Goal: Task Accomplishment & Management: Complete application form

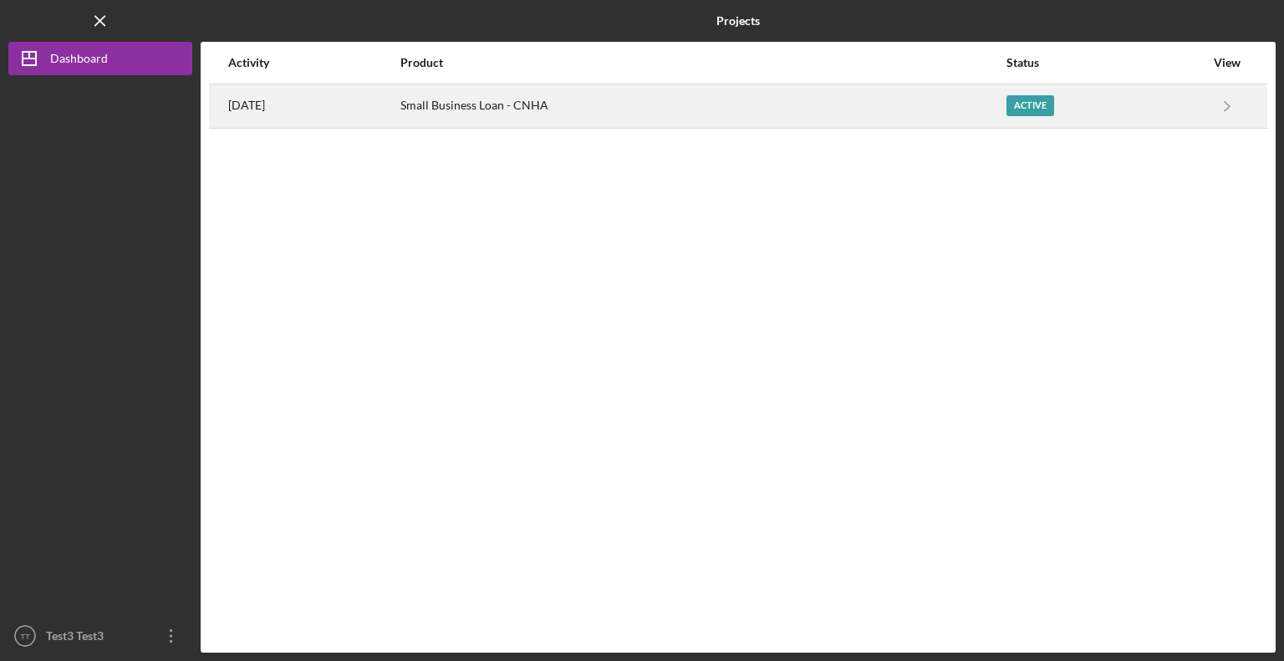
click at [399, 118] on div "[DATE]" at bounding box center [313, 106] width 171 height 42
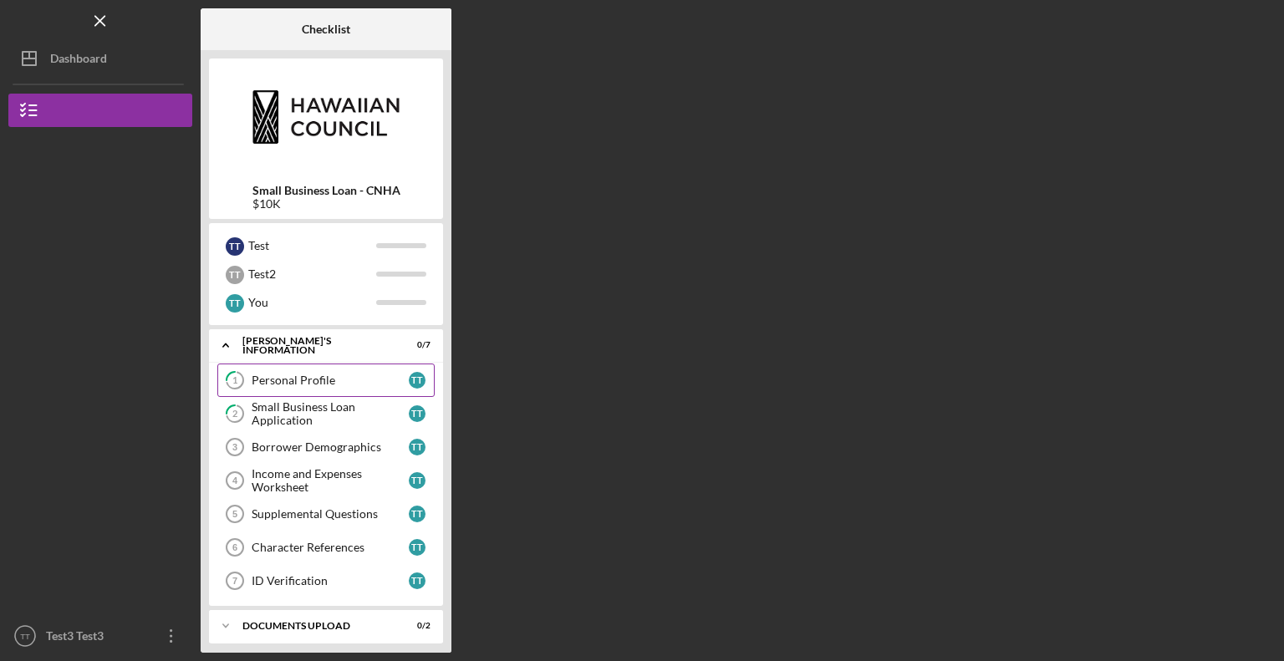
click at [320, 370] on link "1 Personal Profile T T" at bounding box center [325, 380] width 217 height 33
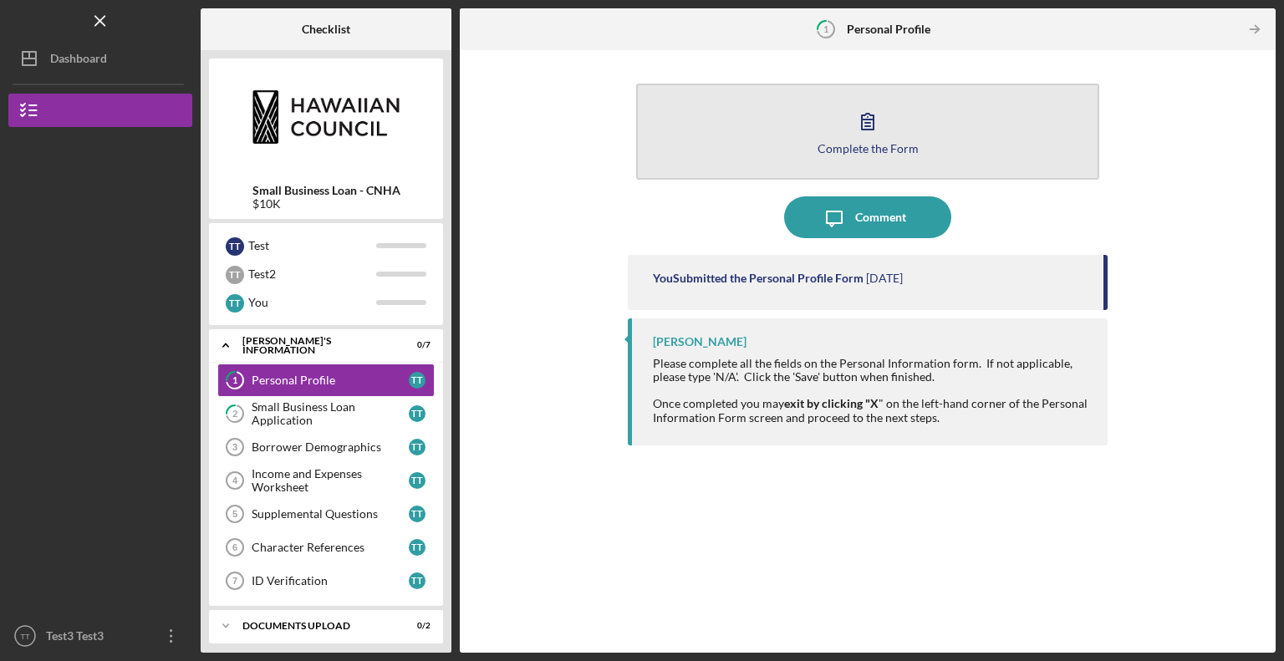
click at [854, 134] on icon "button" at bounding box center [868, 121] width 42 height 42
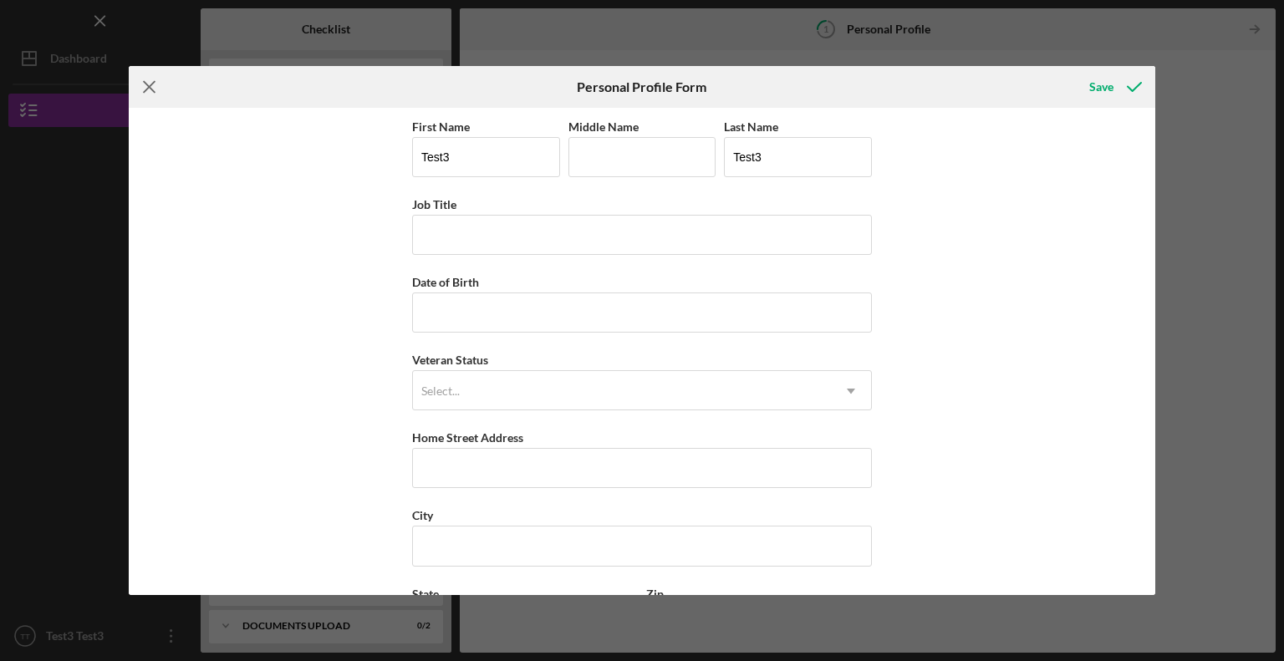
click at [144, 92] on line at bounding box center [149, 87] width 11 height 11
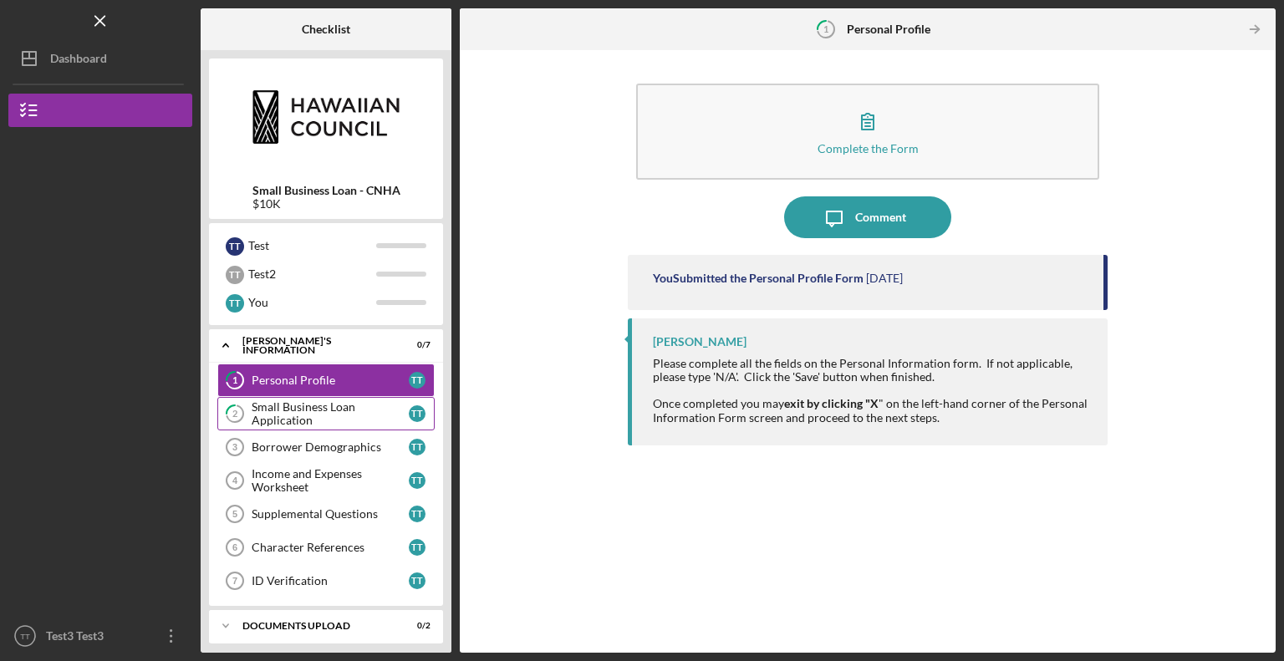
click at [303, 416] on div "Small Business Loan Application" at bounding box center [330, 414] width 157 height 27
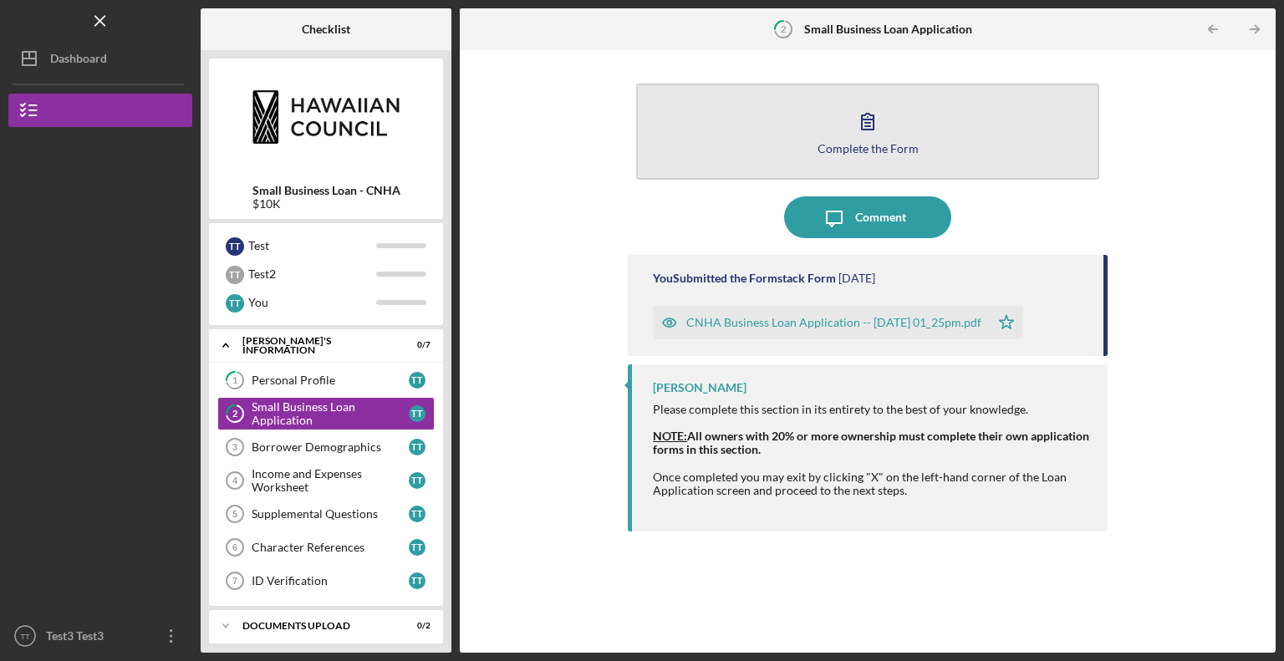
click at [877, 120] on icon "button" at bounding box center [868, 121] width 42 height 42
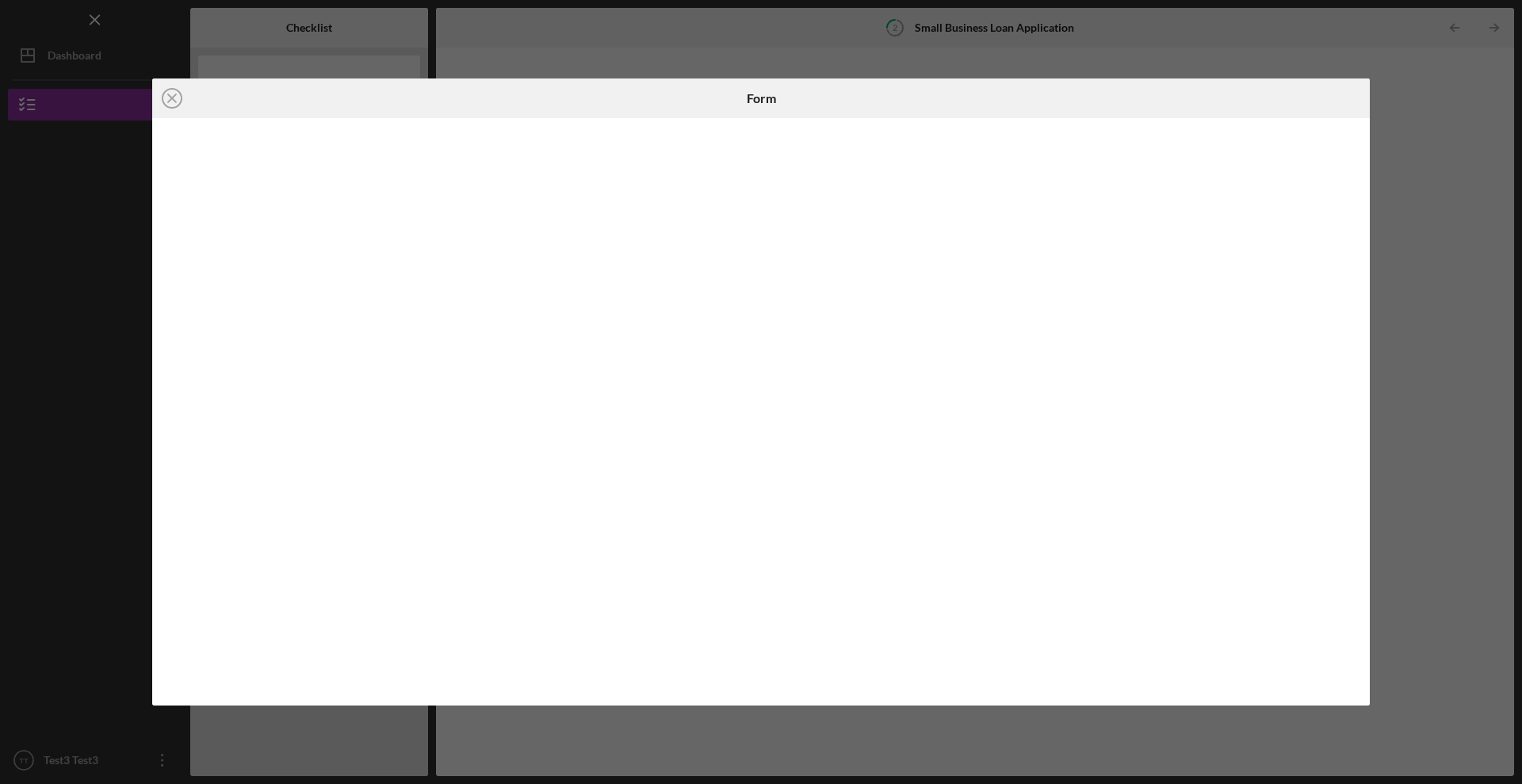
click at [1217, 362] on div "Icon/Close Form" at bounding box center [761, 392] width 1522 height 784
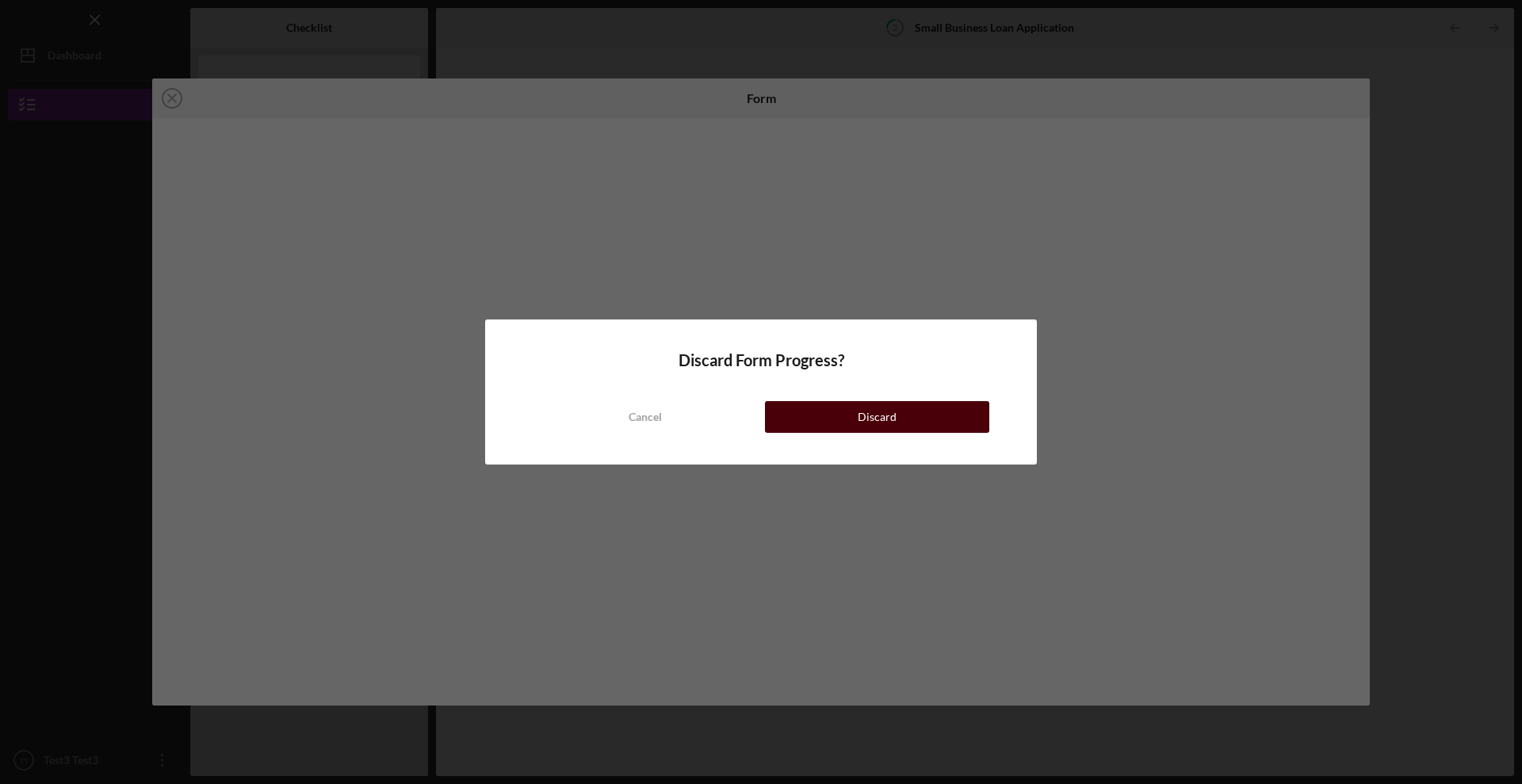
click at [903, 413] on button "Discard" at bounding box center [877, 416] width 225 height 31
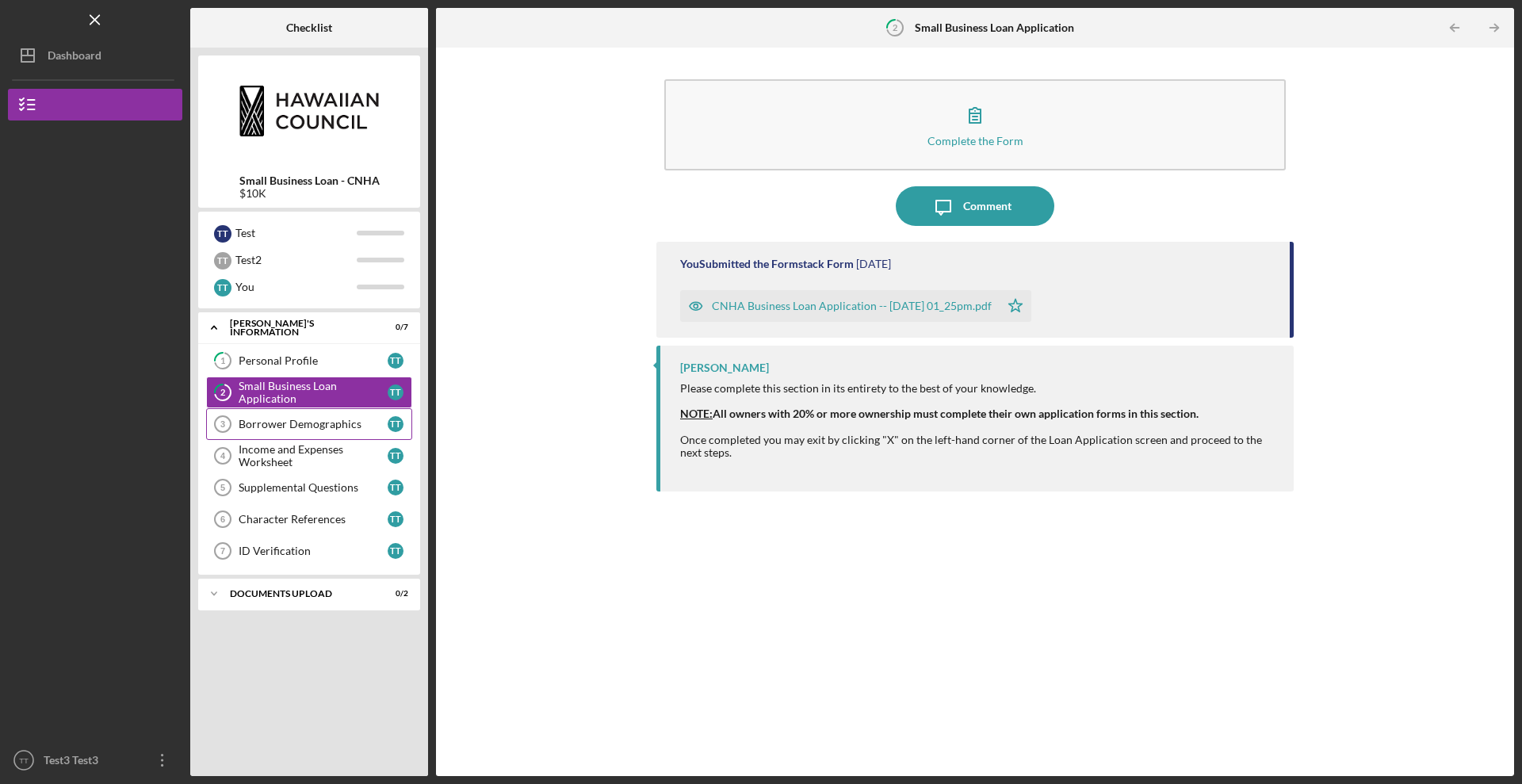
click at [307, 429] on div "Borrower Demographics" at bounding box center [313, 424] width 149 height 12
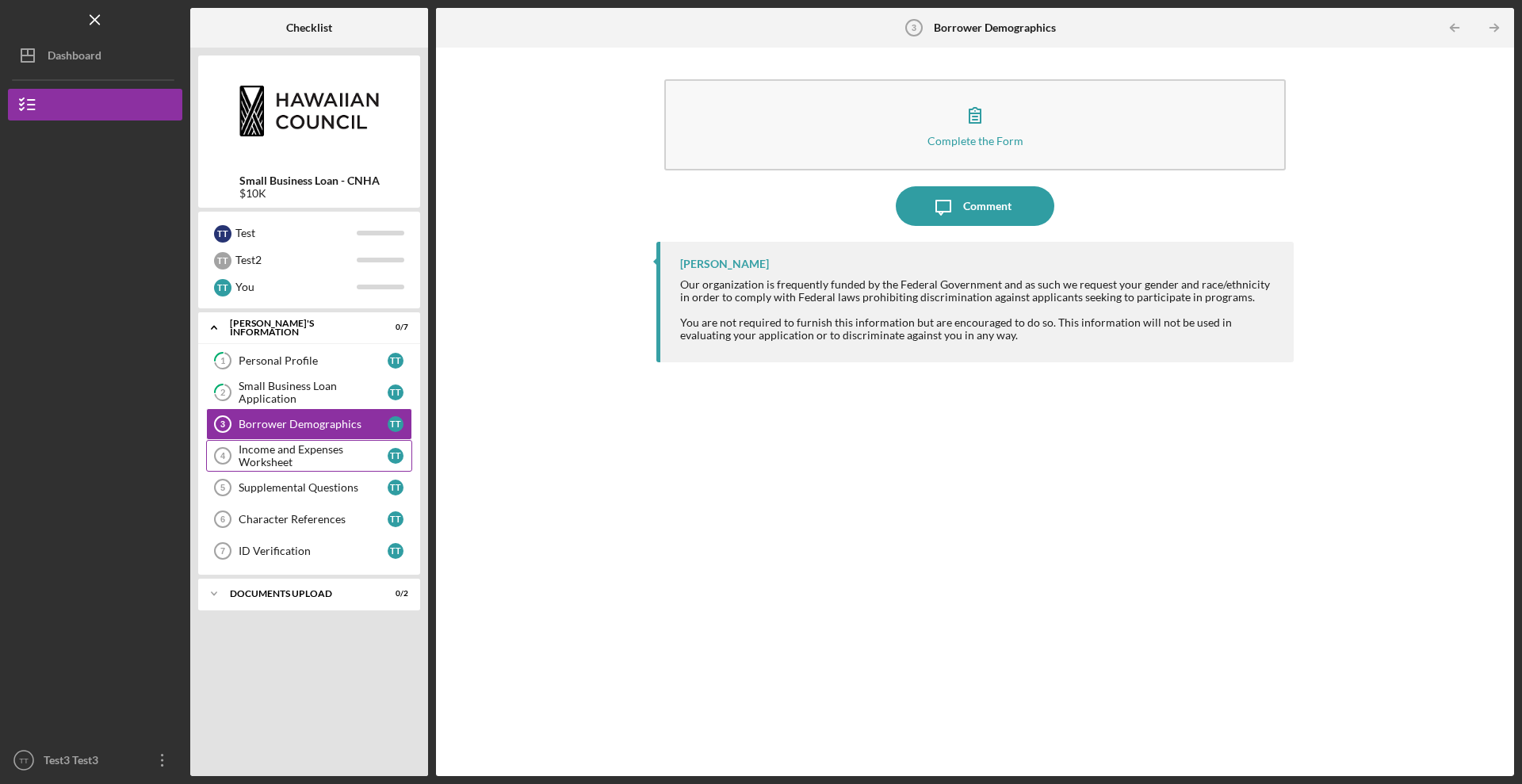
click at [299, 462] on div "Income and Expenses Worksheet" at bounding box center [313, 455] width 149 height 26
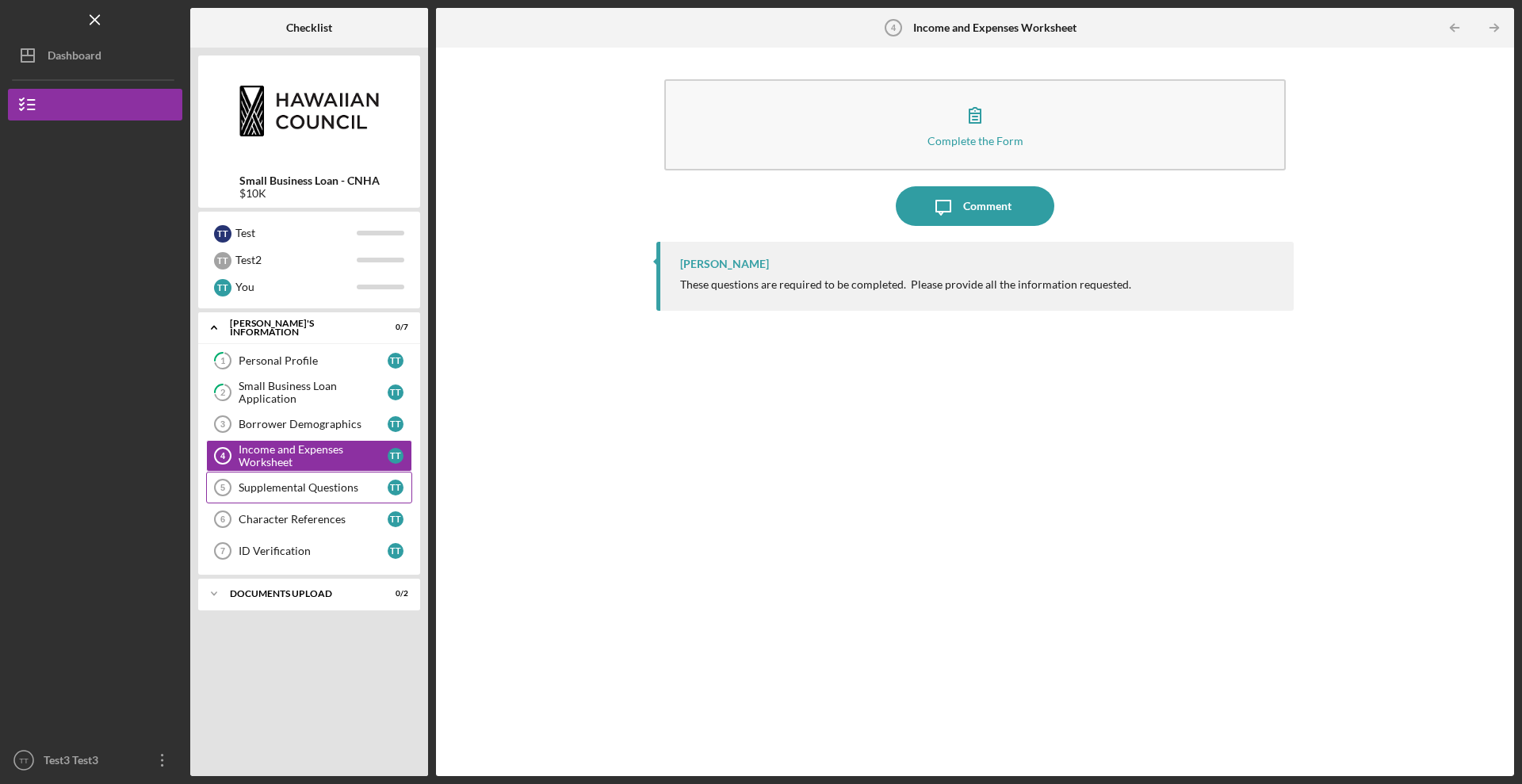
click at [294, 483] on div "Supplemental Questions" at bounding box center [313, 487] width 149 height 12
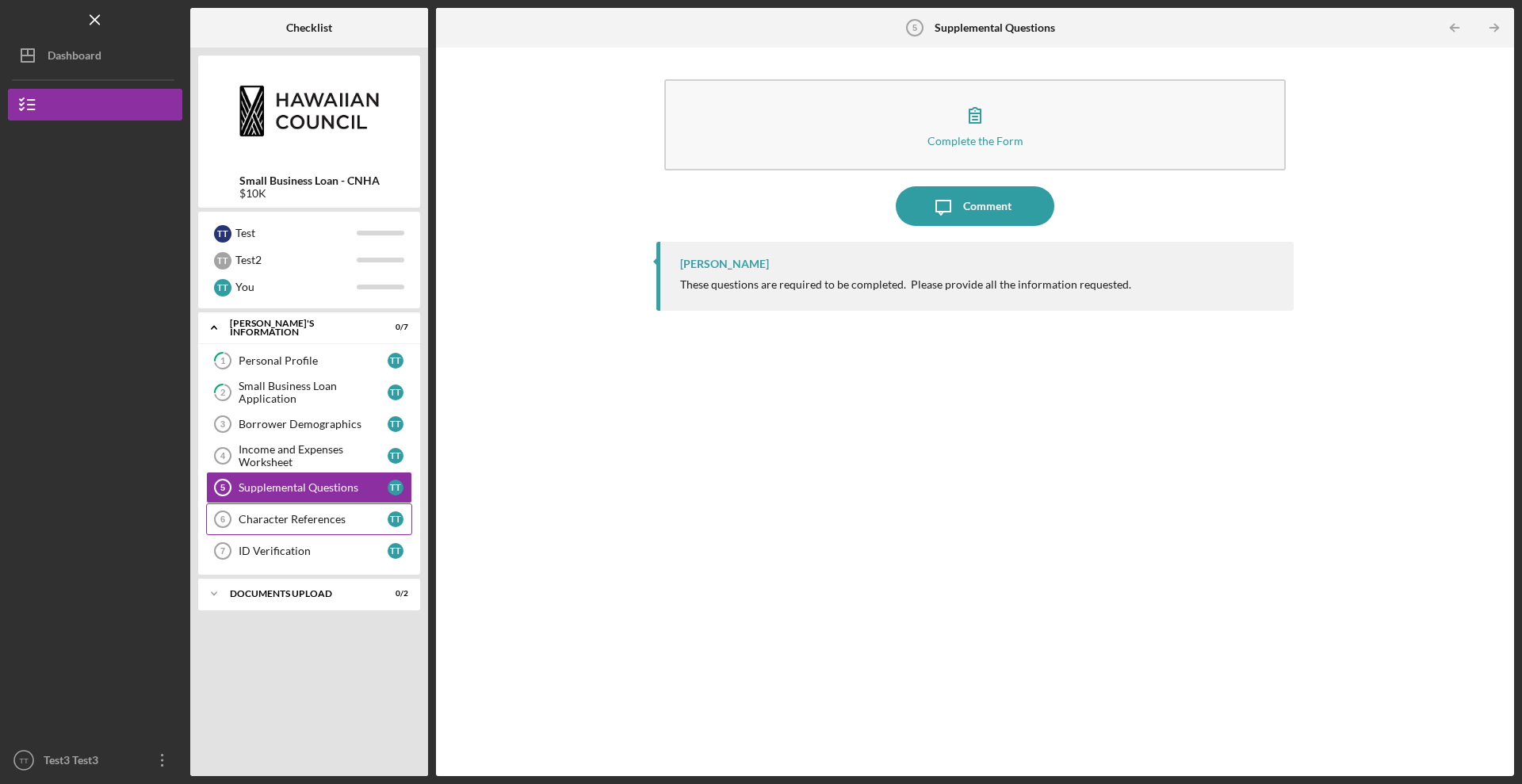
click at [316, 521] on div "Character References" at bounding box center [313, 519] width 149 height 12
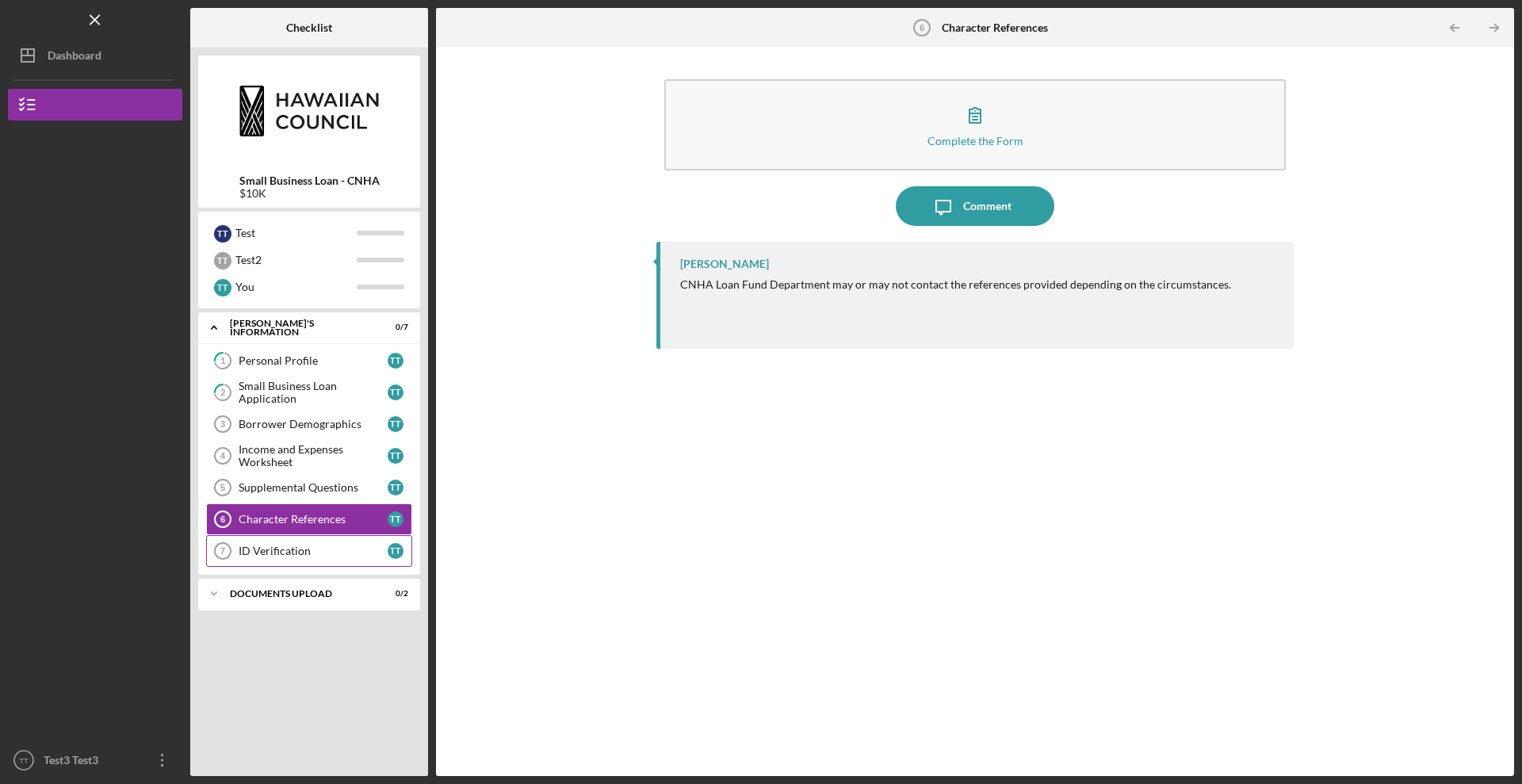
click at [285, 552] on div "ID Verification" at bounding box center [313, 550] width 149 height 12
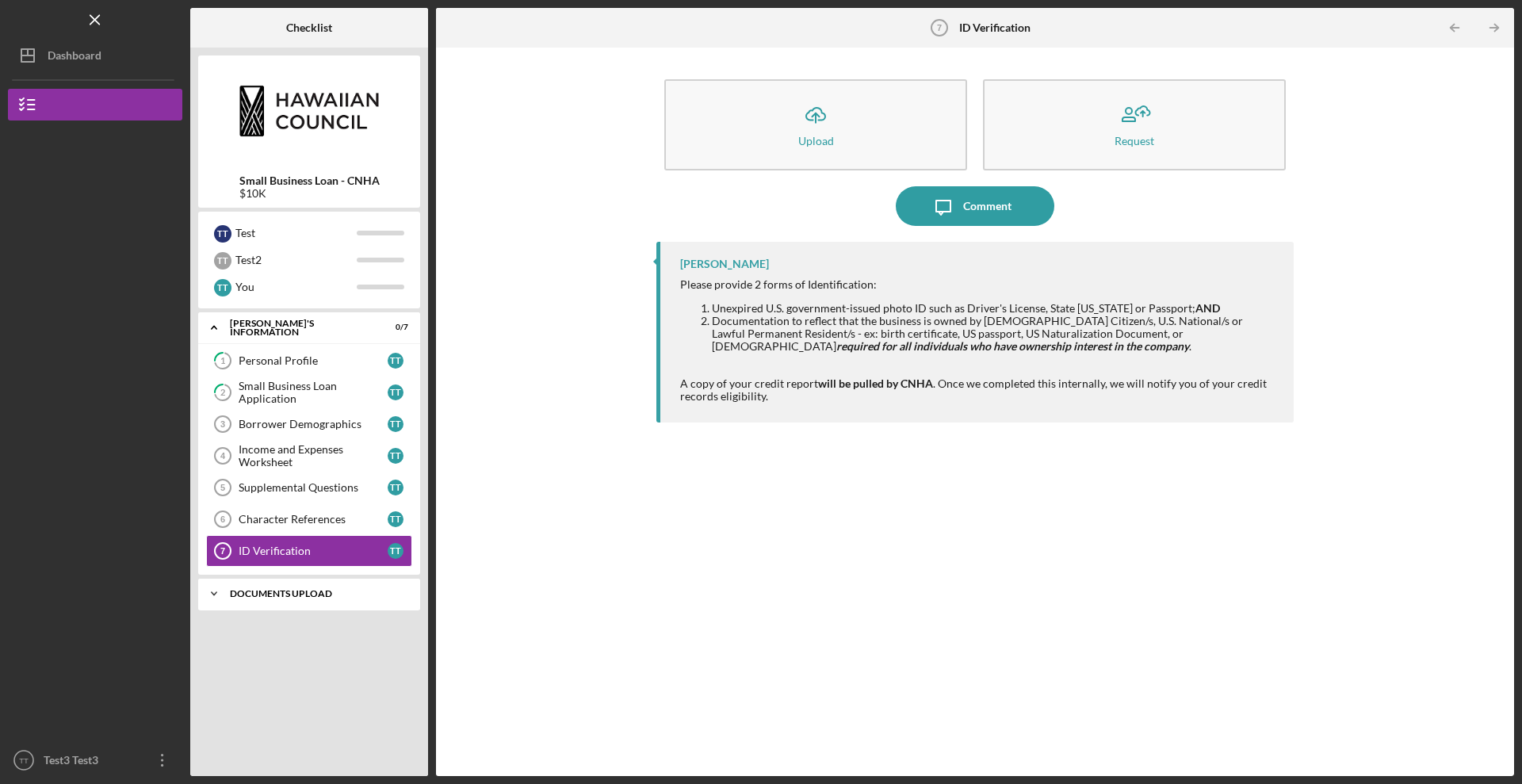
click at [252, 593] on div "DOCUMENTS UPLOAD" at bounding box center [315, 593] width 171 height 9
click at [292, 625] on div "Business Financials" at bounding box center [313, 627] width 149 height 12
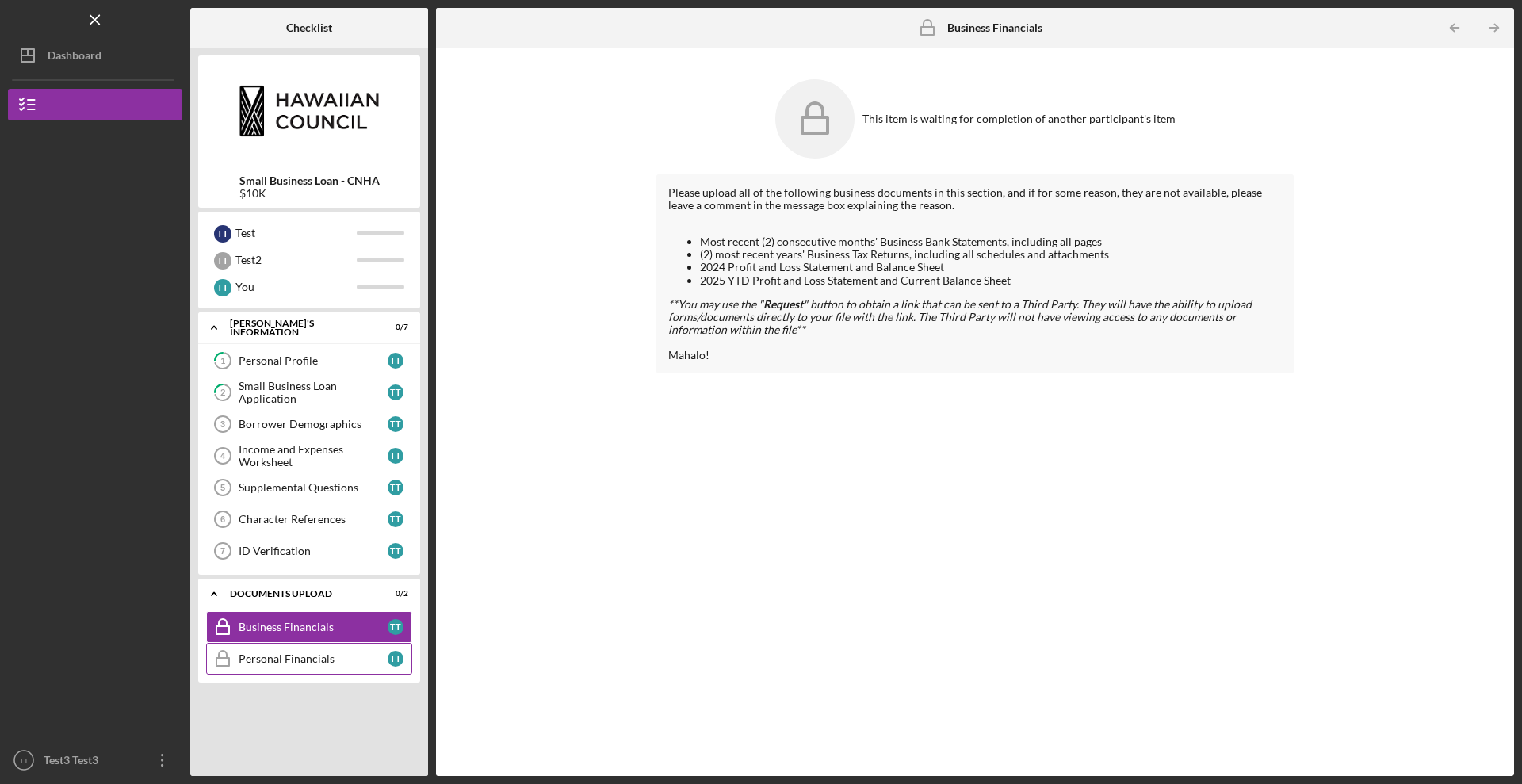
click at [293, 627] on div "Personal Financials" at bounding box center [313, 658] width 149 height 12
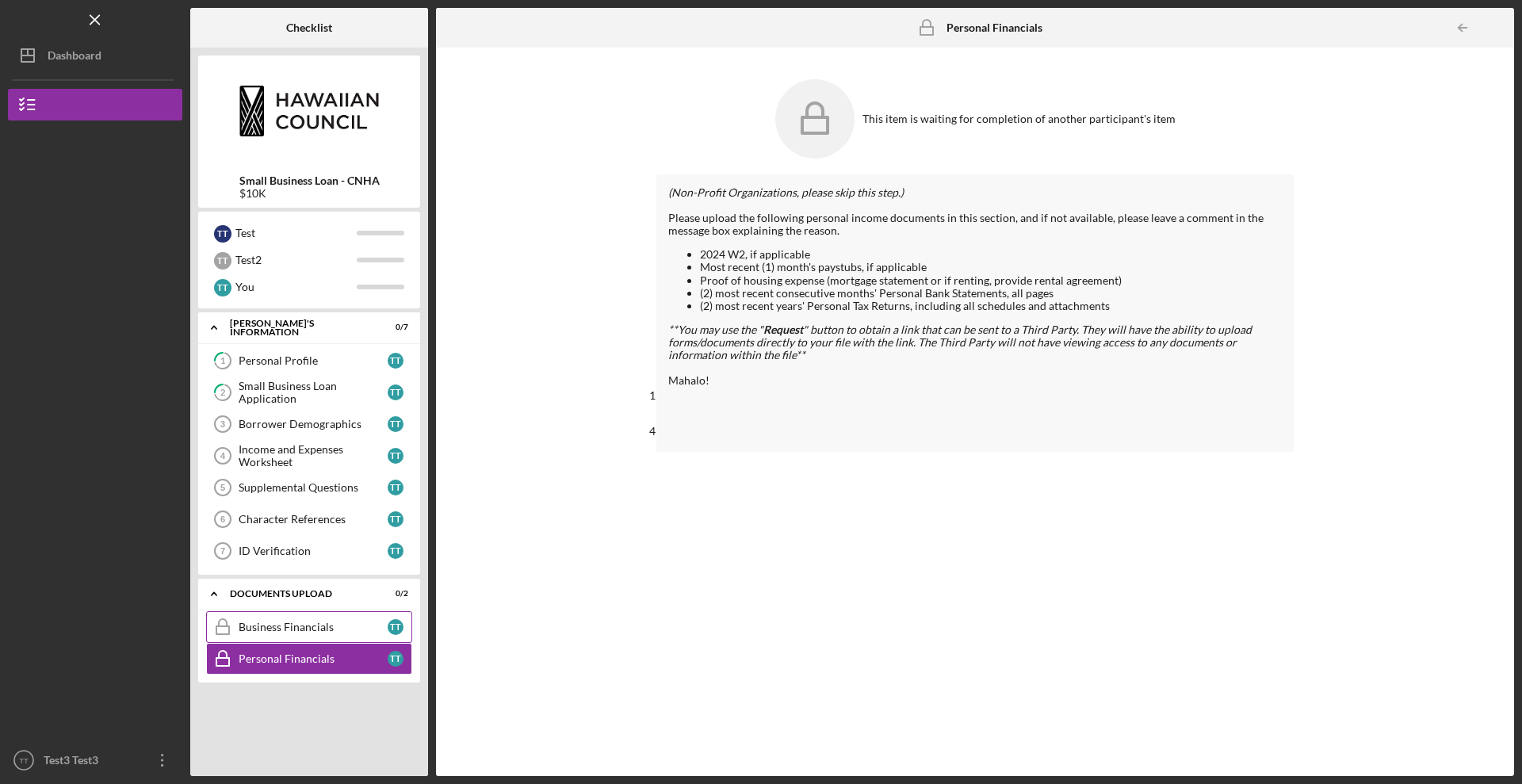
click at [283, 623] on div "Business Financials" at bounding box center [313, 627] width 149 height 12
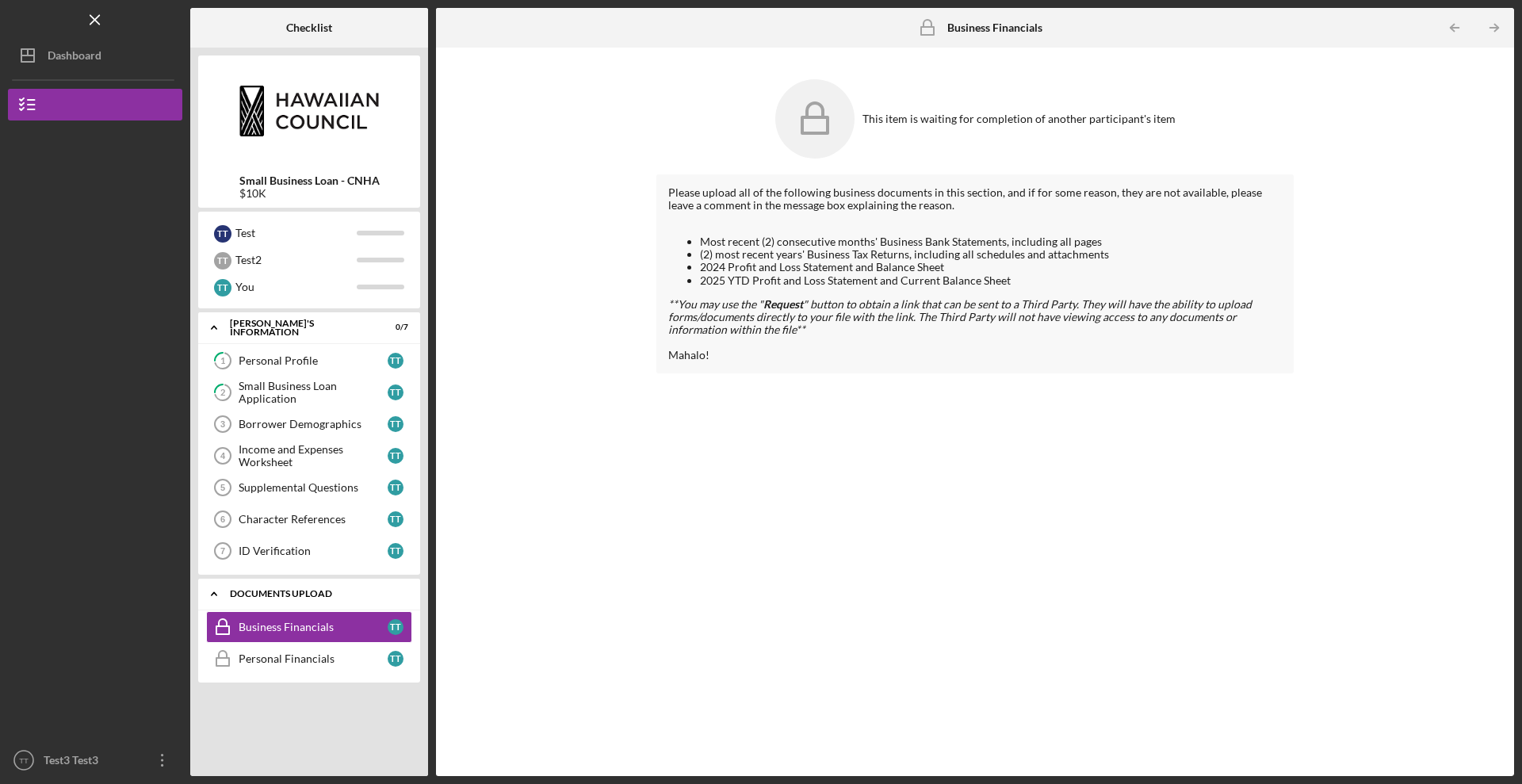
click at [220, 595] on icon "Icon/Expander" at bounding box center [213, 593] width 31 height 31
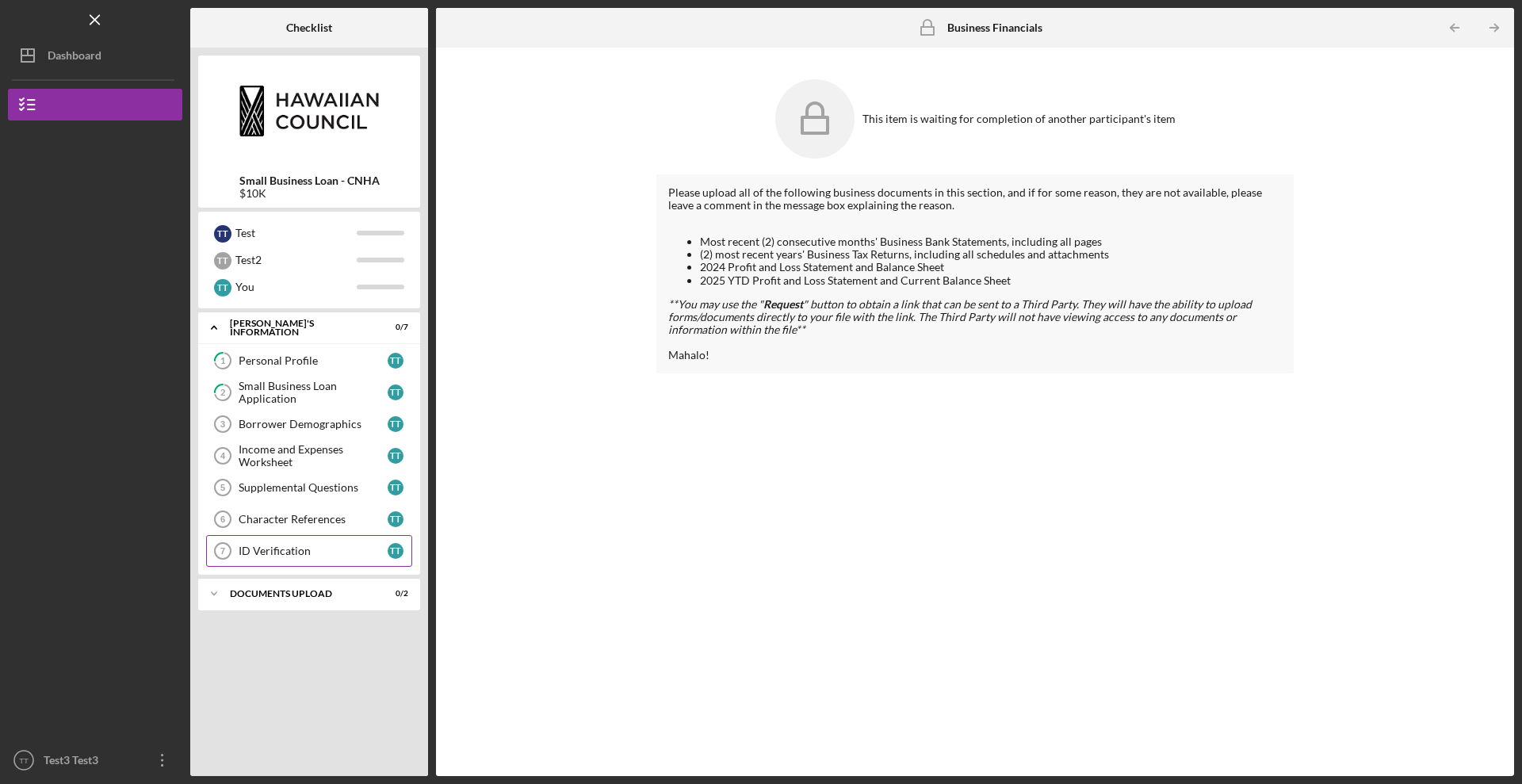
click at [307, 547] on div "ID Verification" at bounding box center [313, 550] width 149 height 12
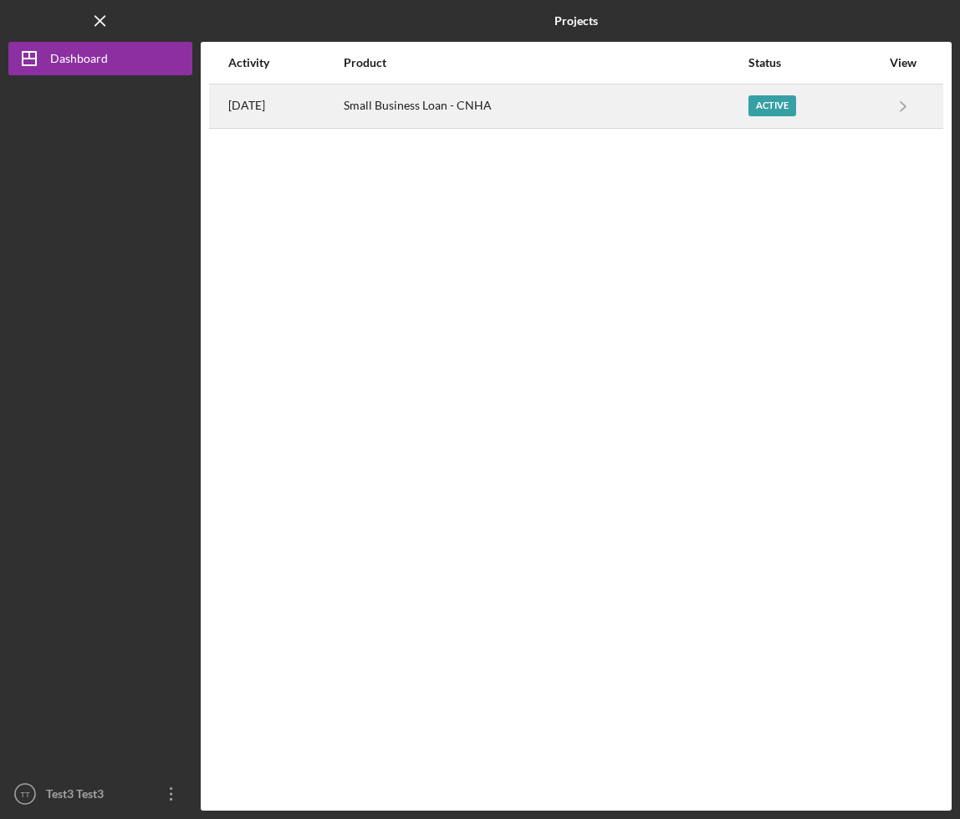
click at [325, 114] on div "[DATE]" at bounding box center [285, 106] width 114 height 42
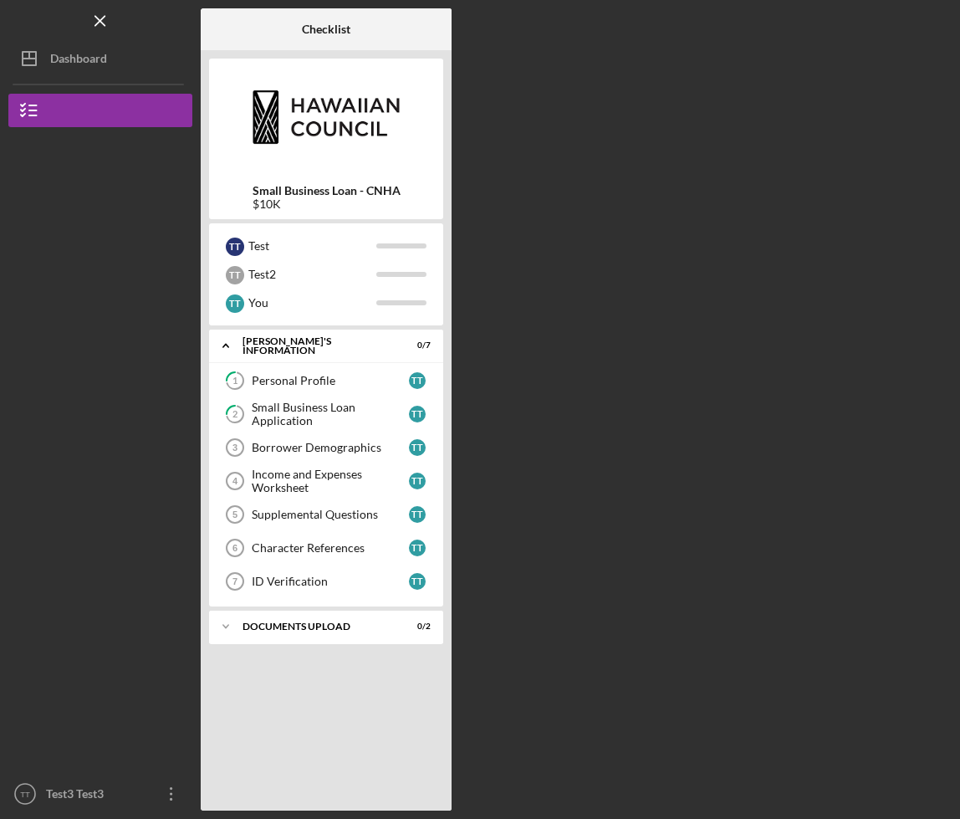
click at [542, 211] on div "Checklist Small Business Loan - CNHA $10K T T Test T T Test2 T T You Icon/Expan…" at bounding box center [576, 409] width 751 height 802
